Goal: Use online tool/utility

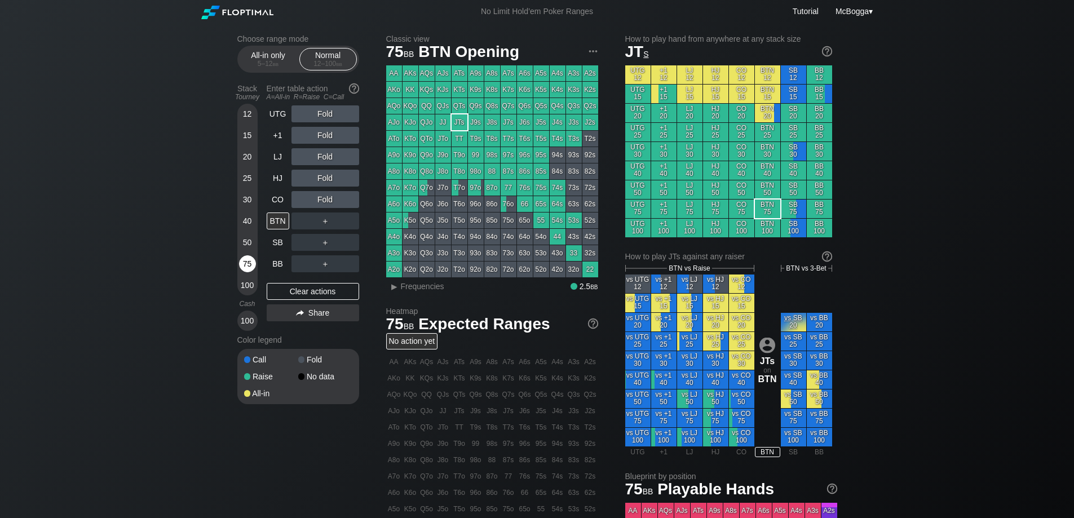
click at [245, 262] on div "75" at bounding box center [247, 263] width 17 height 17
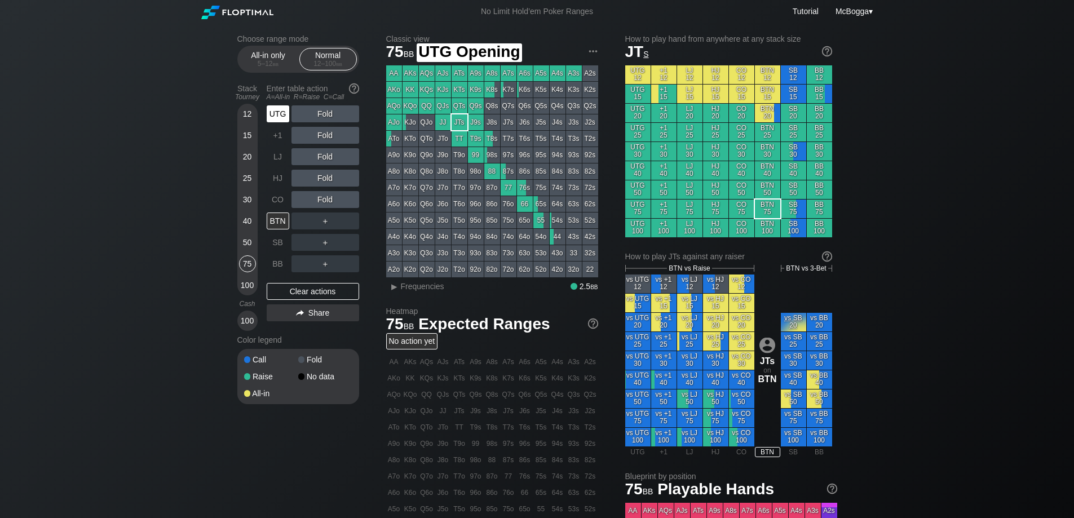
click at [280, 113] on div "UTG" at bounding box center [278, 113] width 23 height 17
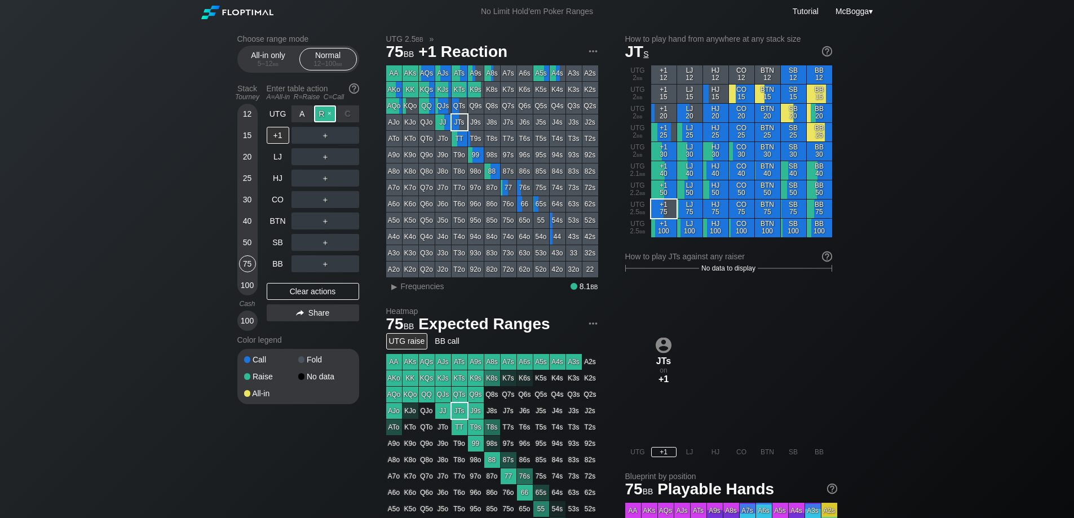
click at [321, 112] on div "R ✕" at bounding box center [325, 113] width 22 height 17
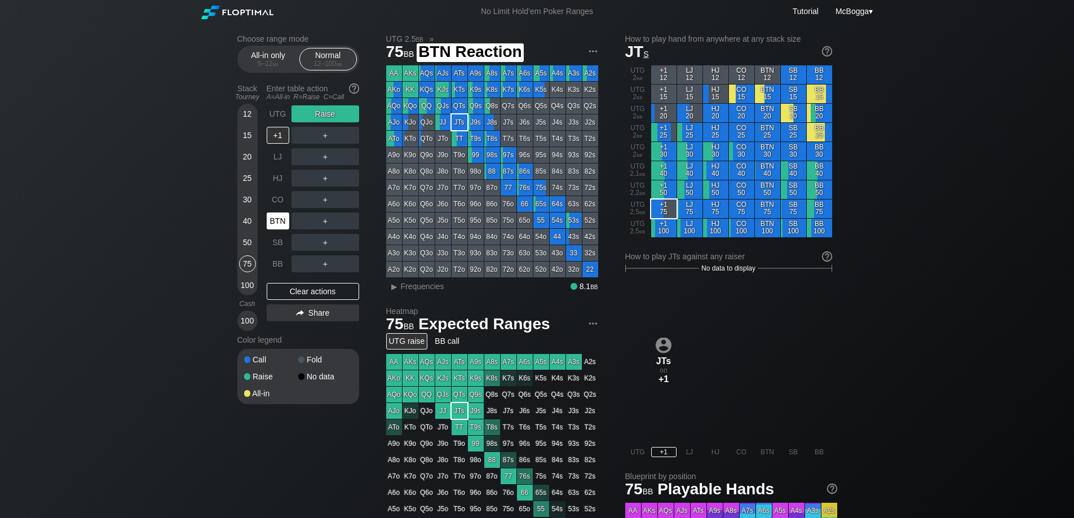
click at [281, 224] on div "BTN" at bounding box center [278, 221] width 23 height 17
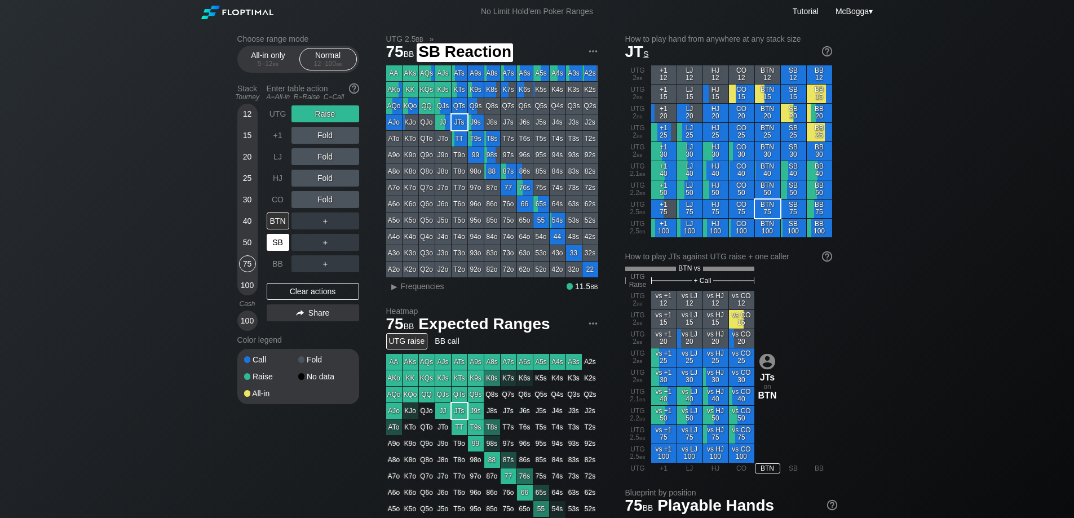
click at [280, 236] on div "SB" at bounding box center [278, 242] width 23 height 17
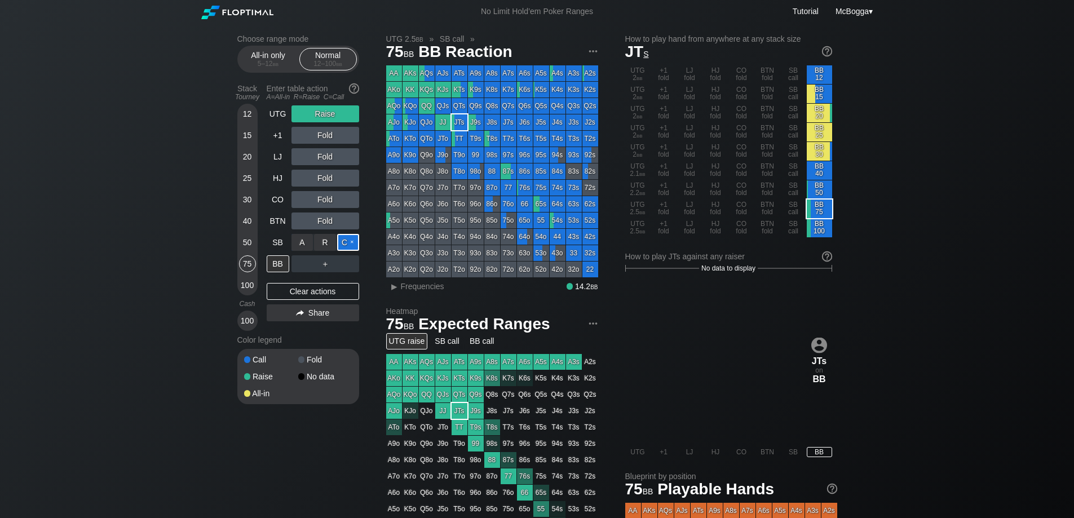
click at [352, 242] on div "C ✕" at bounding box center [348, 242] width 22 height 17
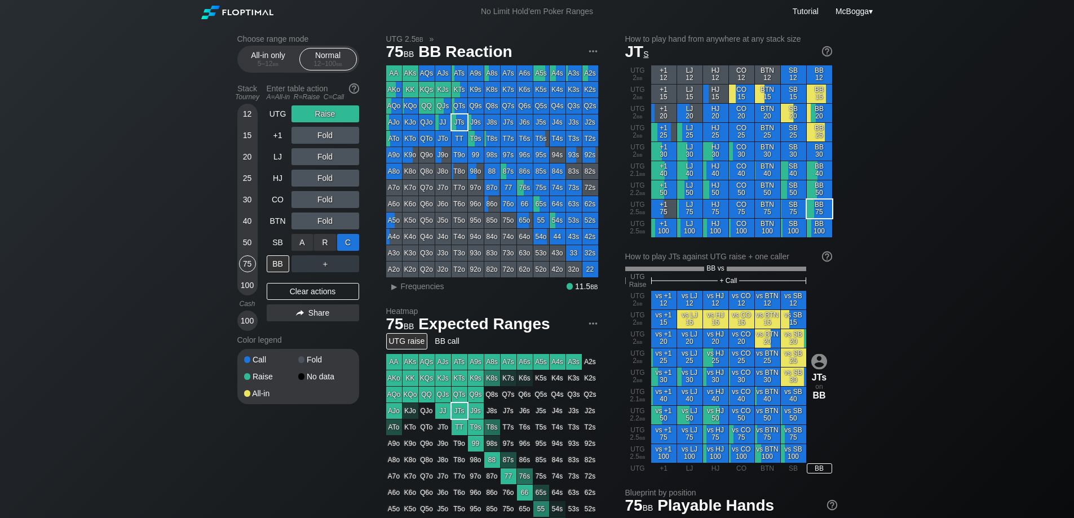
click at [352, 242] on div "C ✕" at bounding box center [348, 242] width 22 height 17
click at [344, 294] on div "Clear actions" at bounding box center [313, 291] width 92 height 17
